Goal: Use online tool/utility

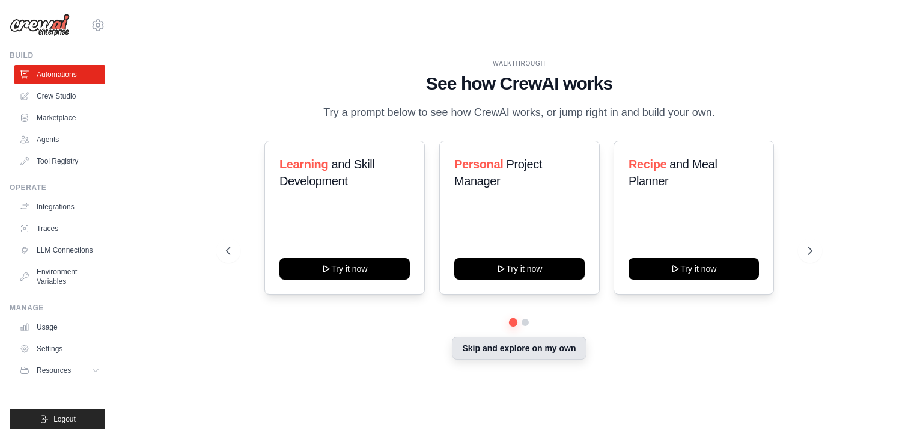
click at [533, 351] on button "Skip and explore on my own" at bounding box center [519, 347] width 134 height 23
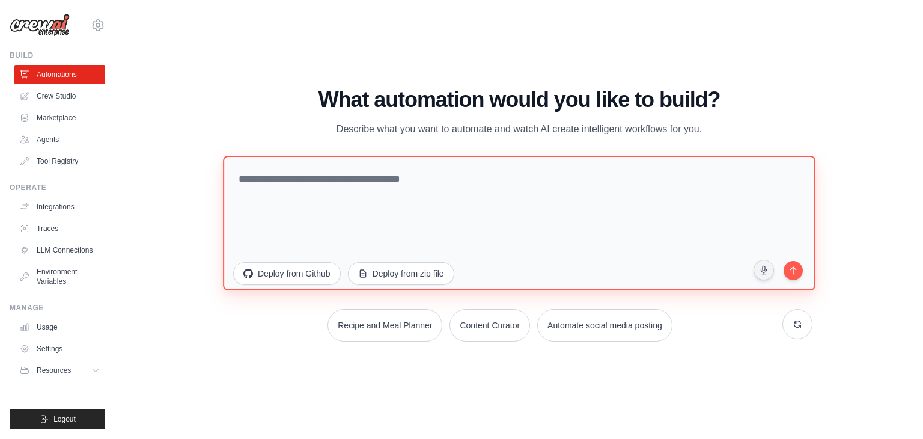
click at [300, 186] on textarea at bounding box center [519, 223] width 592 height 135
click at [355, 183] on textarea at bounding box center [519, 223] width 592 height 135
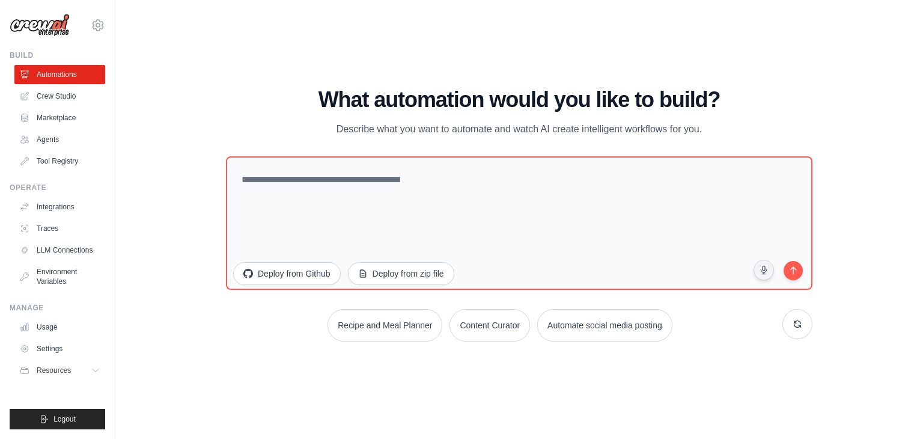
click at [314, 150] on div "What automation would you like to build? Describe what you want to automate and…" at bounding box center [519, 215] width 586 height 254
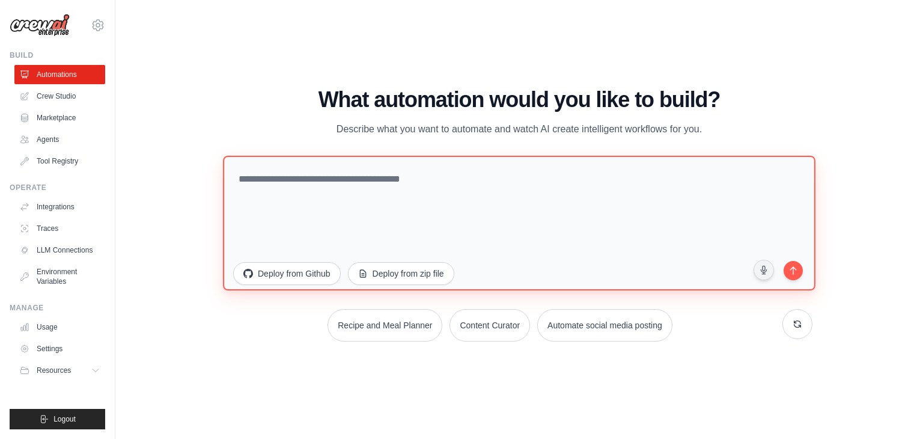
click at [306, 176] on textarea at bounding box center [519, 223] width 592 height 135
click at [600, 263] on textarea at bounding box center [519, 223] width 592 height 135
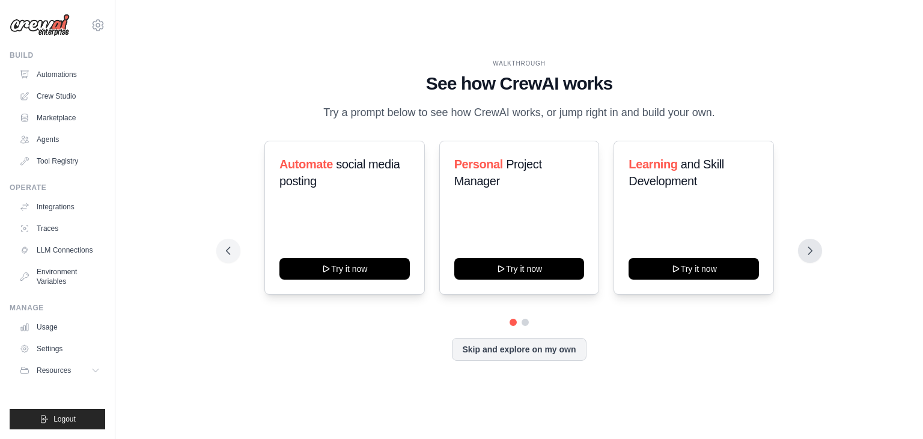
click at [811, 253] on icon at bounding box center [810, 251] width 12 height 12
click at [811, 250] on icon at bounding box center [811, 250] width 4 height 7
click at [815, 245] on icon at bounding box center [811, 251] width 12 height 12
click at [524, 351] on button "Skip and explore on my own" at bounding box center [519, 347] width 134 height 23
